Goal: Check status: Check status

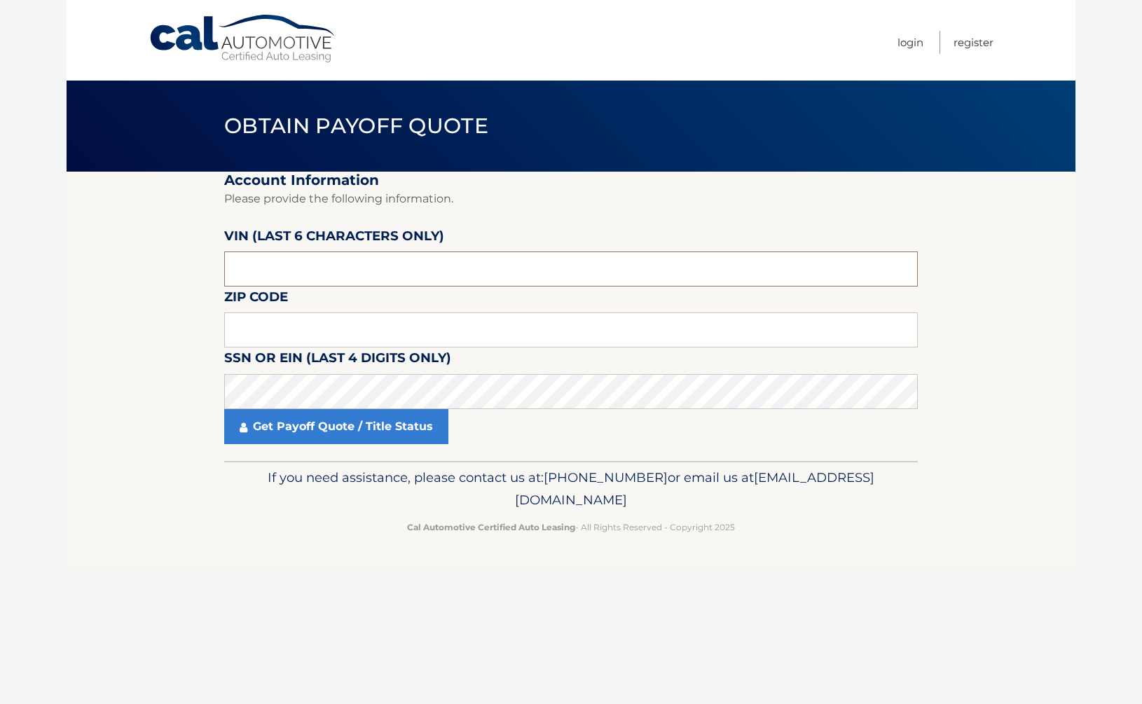
drag, startPoint x: 296, startPoint y: 286, endPoint x: 192, endPoint y: 279, distance: 104.5
click at [192, 279] on section "Account Information Please provide the following information. [PERSON_NAME] (la…" at bounding box center [571, 316] width 1008 height 289
drag, startPoint x: 290, startPoint y: 276, endPoint x: 216, endPoint y: 264, distance: 74.5
click at [216, 264] on section "Account Information Please provide the following information. [PERSON_NAME] (la…" at bounding box center [571, 316] width 1008 height 289
type input "512500"
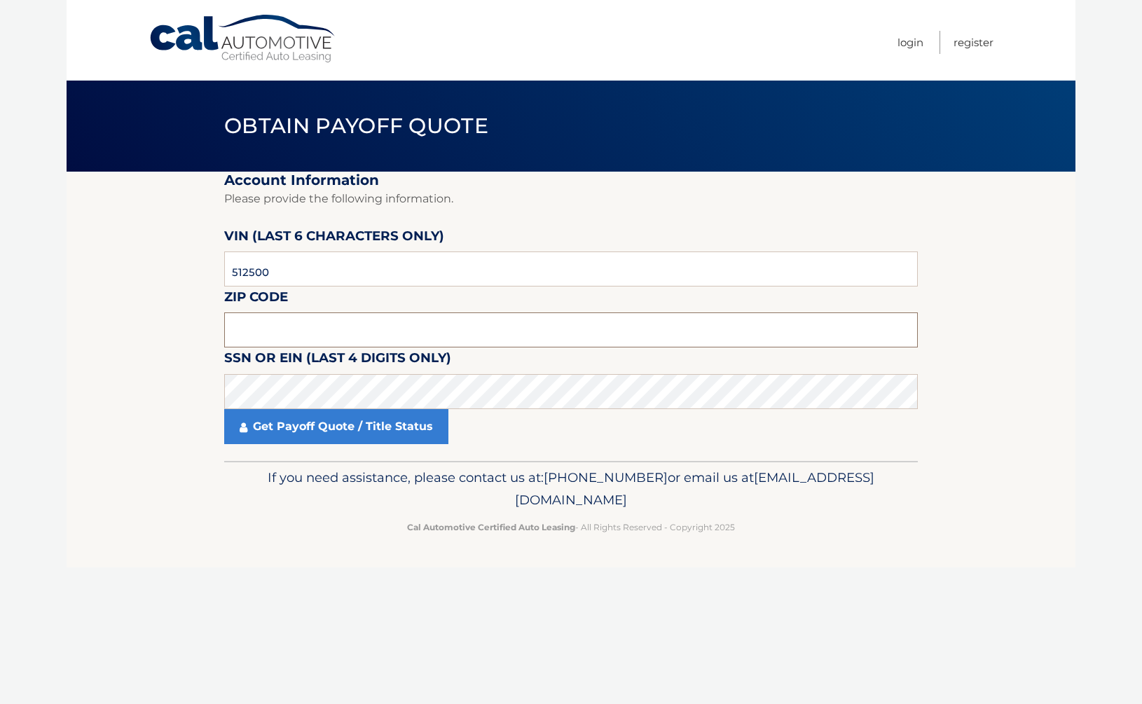
click at [291, 333] on input "text" at bounding box center [570, 329] width 693 height 35
click at [325, 323] on input "text" at bounding box center [570, 329] width 693 height 35
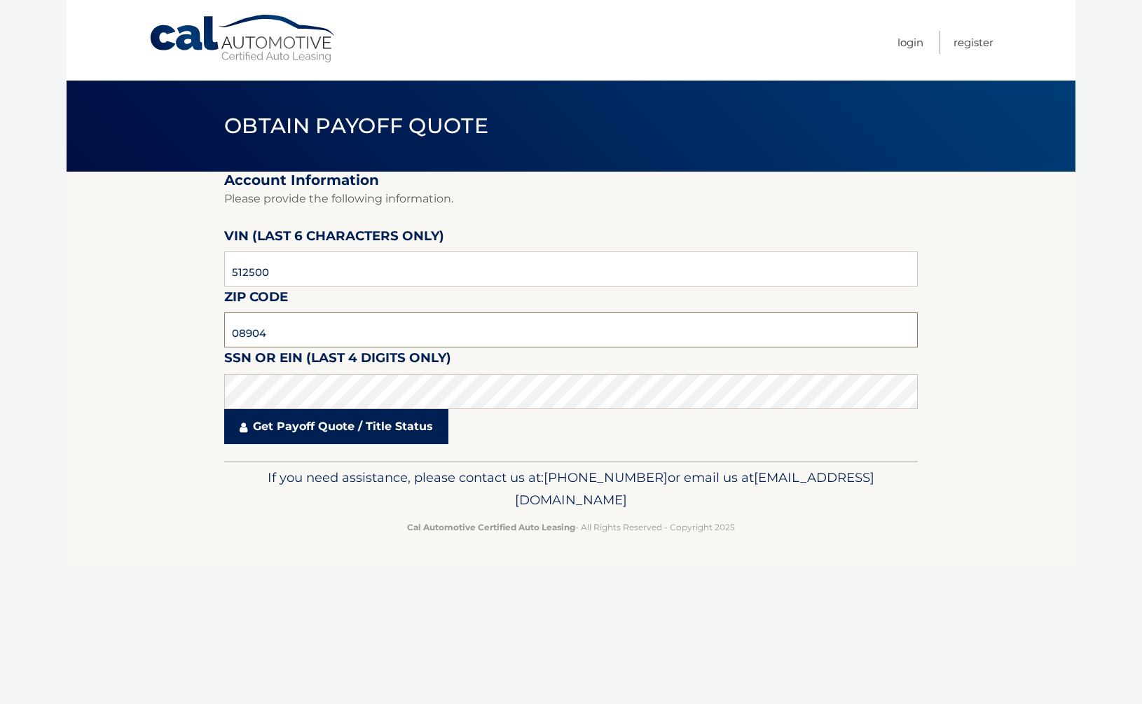
type input "08904"
click at [322, 439] on link "Get Payoff Quote / Title Status" at bounding box center [336, 426] width 224 height 35
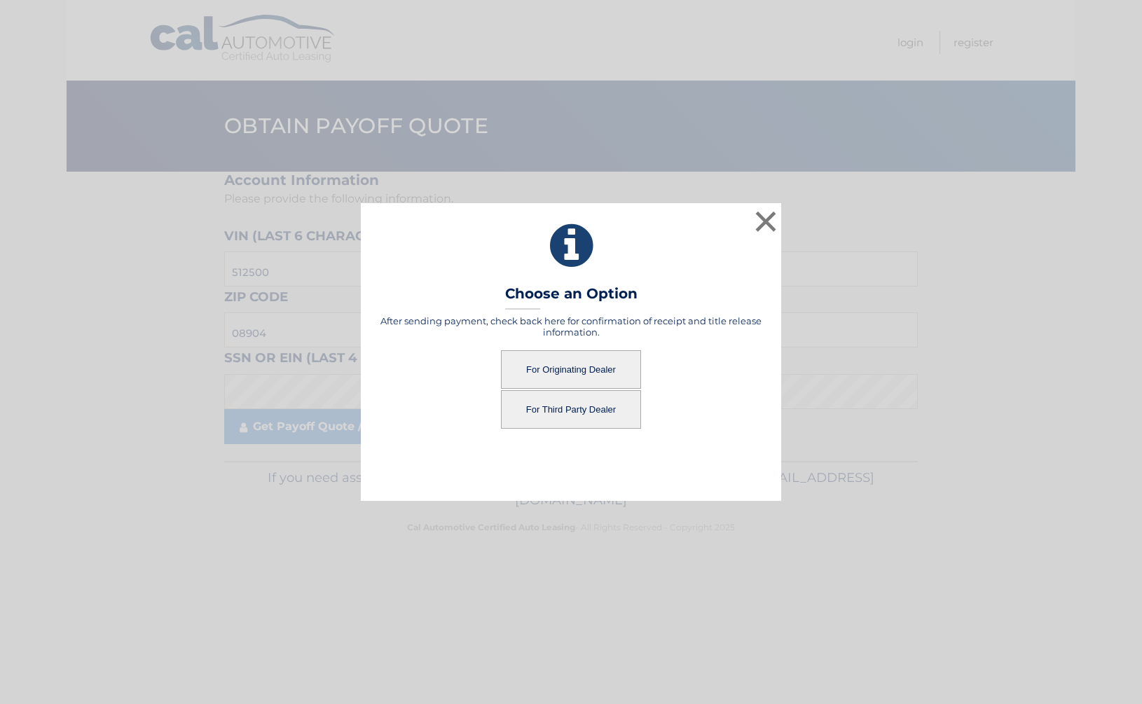
click at [558, 372] on button "For Originating Dealer" at bounding box center [571, 369] width 140 height 39
click at [574, 373] on button "For Originating Dealer" at bounding box center [571, 369] width 140 height 39
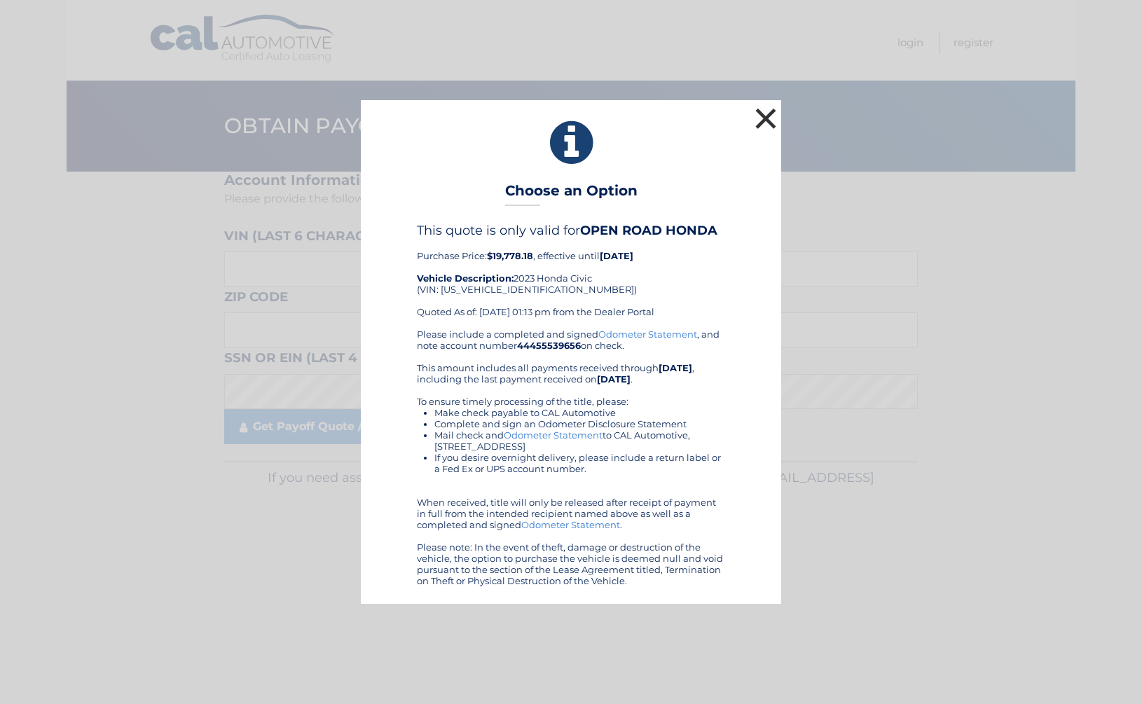
click at [770, 118] on button "×" at bounding box center [765, 118] width 28 height 28
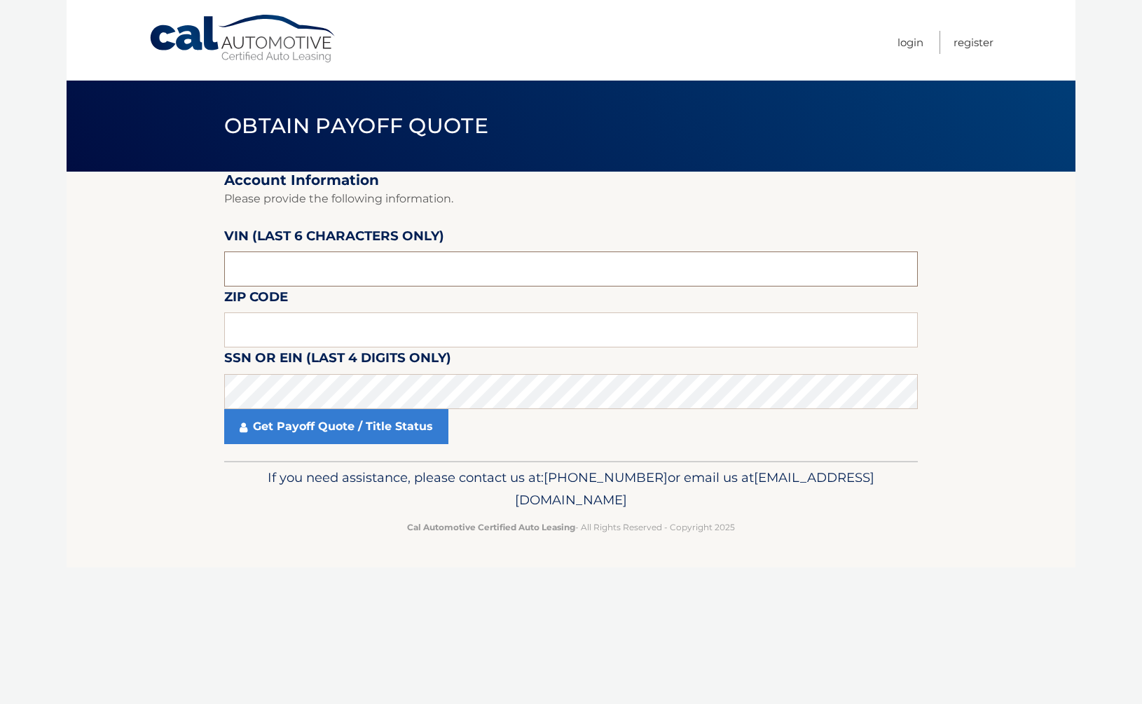
click at [314, 280] on input "text" at bounding box center [570, 268] width 693 height 35
click at [267, 272] on input "text" at bounding box center [570, 268] width 693 height 35
drag, startPoint x: 267, startPoint y: 264, endPoint x: 193, endPoint y: 267, distance: 73.6
click at [193, 267] on section "Account Information Please provide the following information. [PERSON_NAME] (la…" at bounding box center [571, 316] width 1008 height 289
type input "512500"
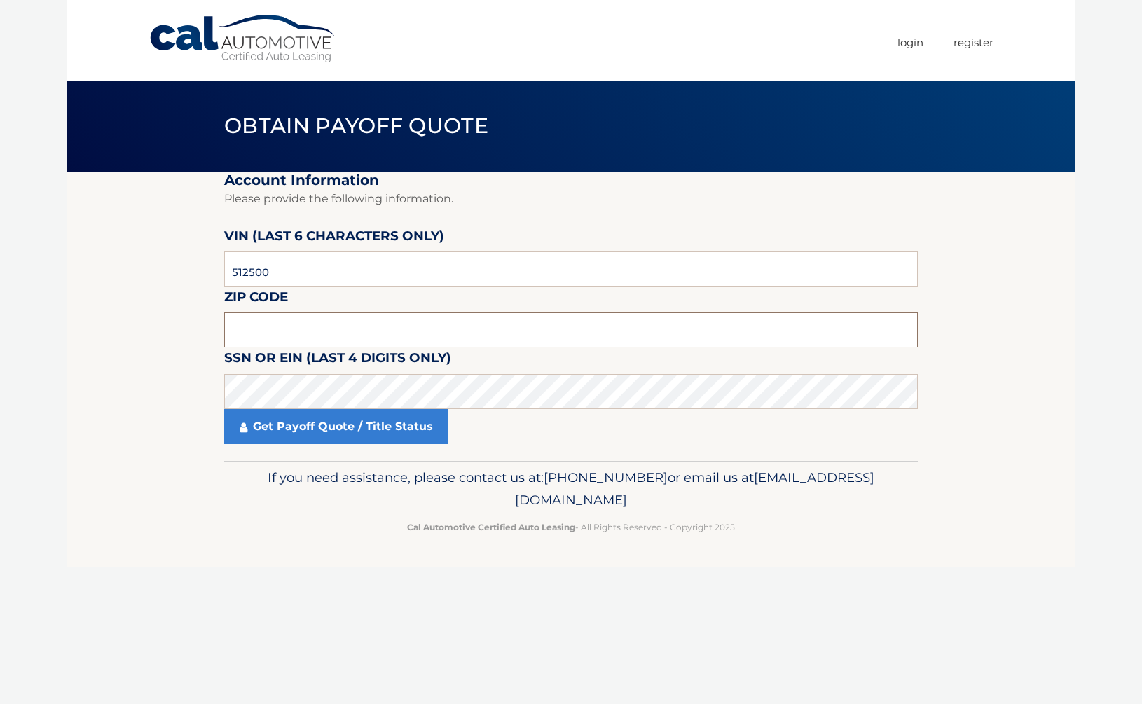
drag, startPoint x: 290, startPoint y: 329, endPoint x: 53, endPoint y: 314, distance: 237.2
click at [292, 330] on input "text" at bounding box center [570, 329] width 693 height 35
click at [268, 326] on input "text" at bounding box center [570, 329] width 693 height 35
type input "08904"
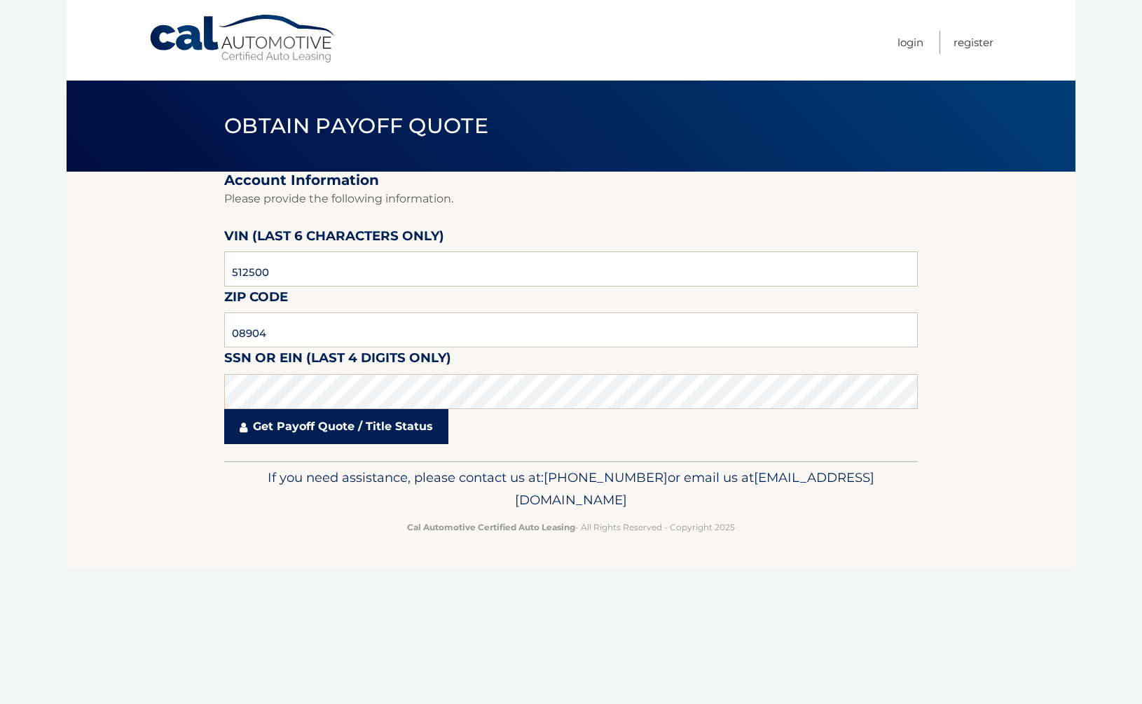
click at [299, 433] on link "Get Payoff Quote / Title Status" at bounding box center [336, 426] width 224 height 35
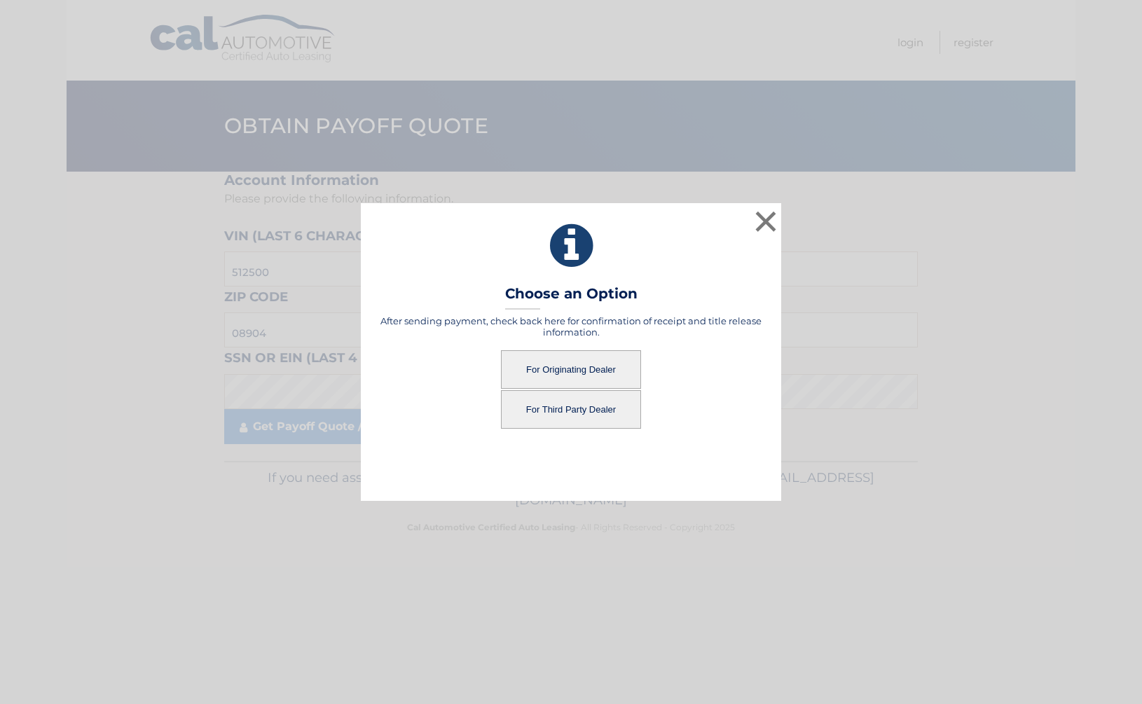
click at [567, 367] on button "For Originating Dealer" at bounding box center [571, 369] width 140 height 39
click at [561, 370] on button "For Originating Dealer" at bounding box center [571, 369] width 140 height 39
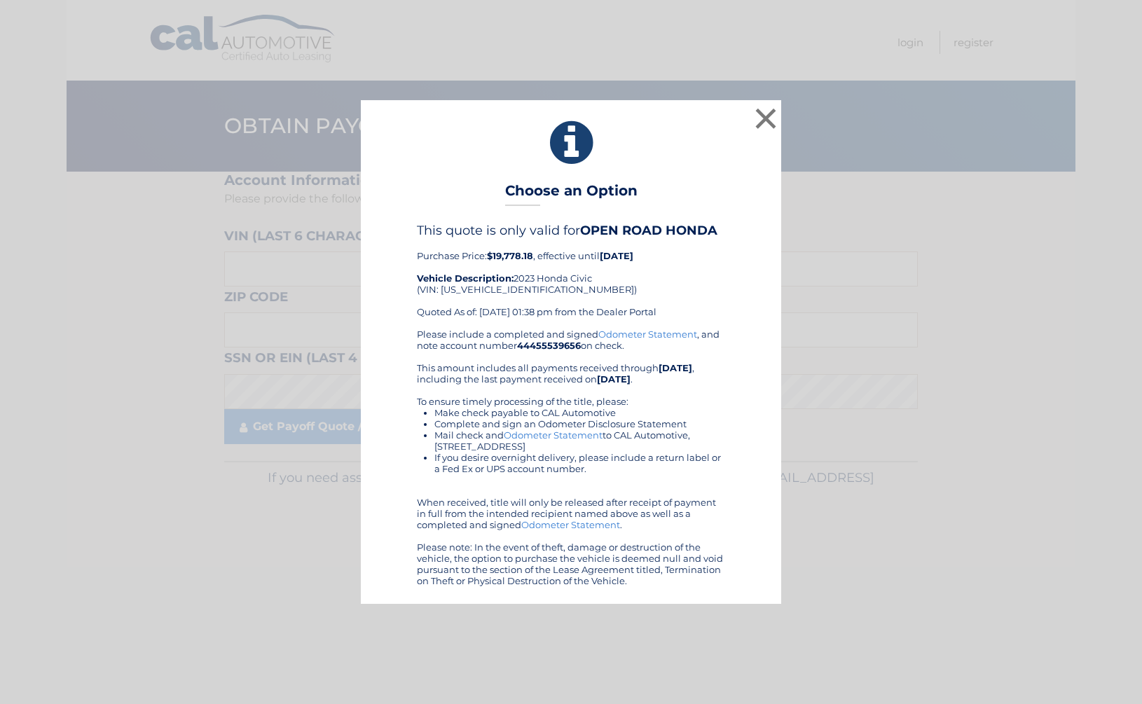
click at [646, 338] on link "Odometer Statement" at bounding box center [647, 333] width 99 height 11
